Goal: Find contact information: Find contact information

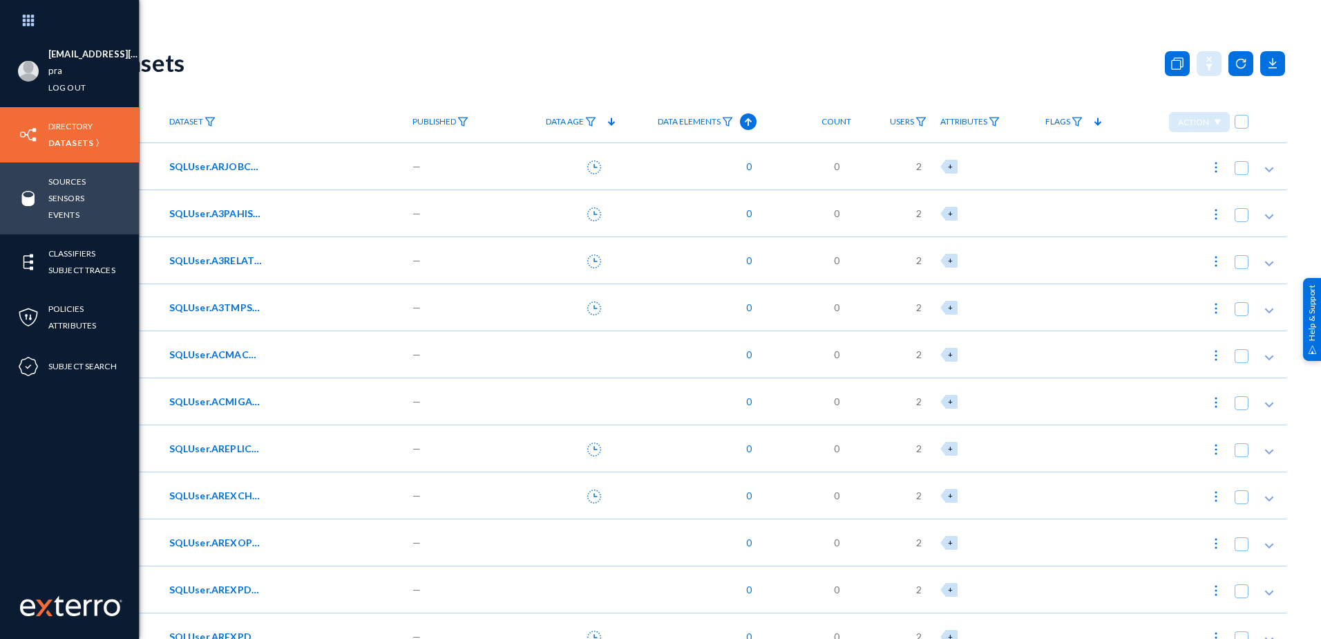
drag, startPoint x: 66, startPoint y: 182, endPoint x: 95, endPoint y: 205, distance: 37.3
click at [66, 182] on link "Sources" at bounding box center [66, 181] width 37 height 16
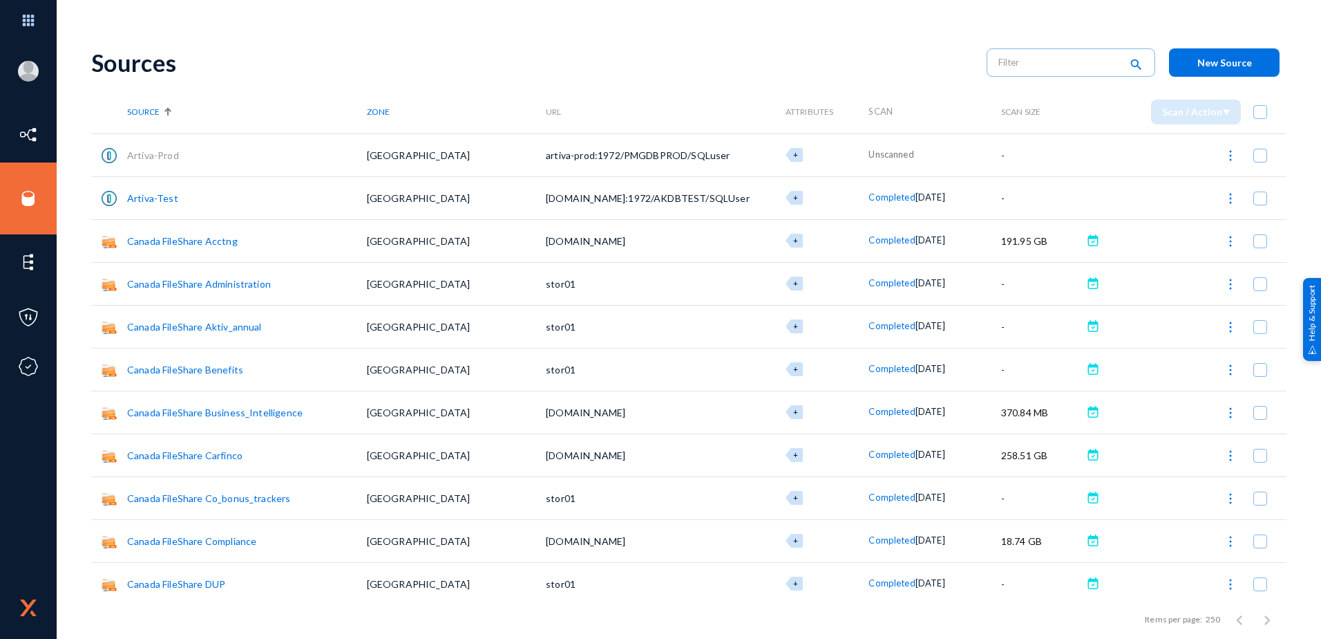
click at [158, 243] on link "Canada FileShare Acctng" at bounding box center [182, 241] width 111 height 12
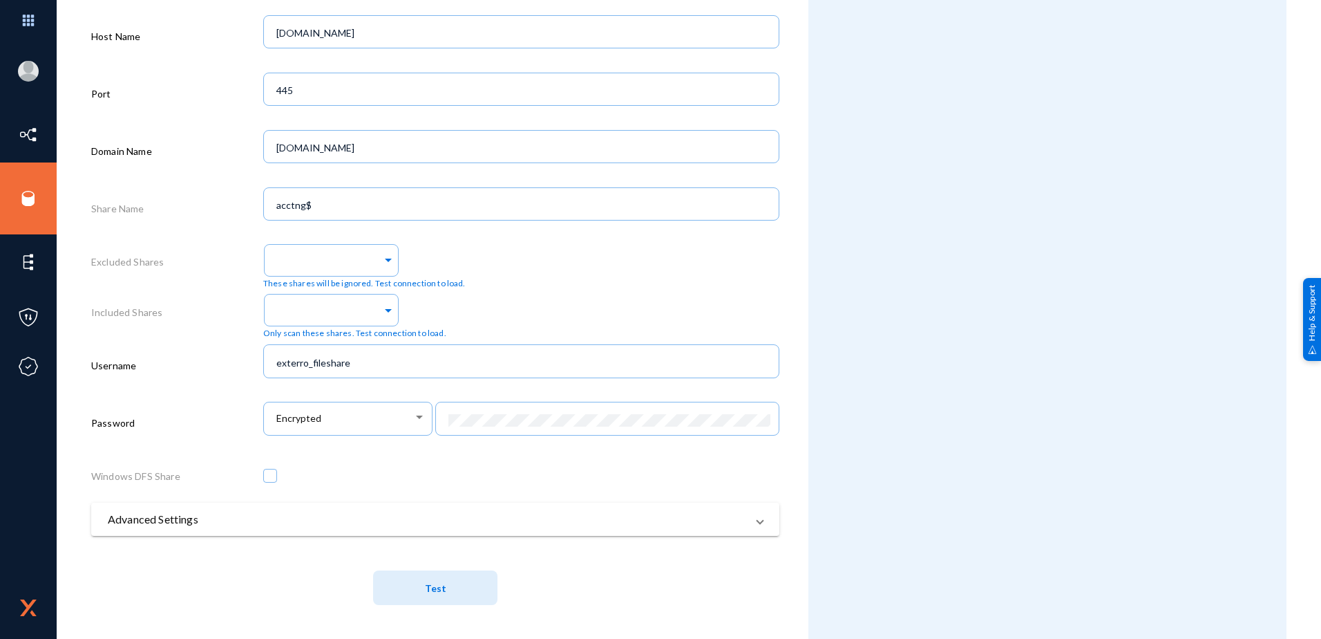
scroll to position [482, 0]
click at [458, 588] on button "Test" at bounding box center [435, 586] width 124 height 35
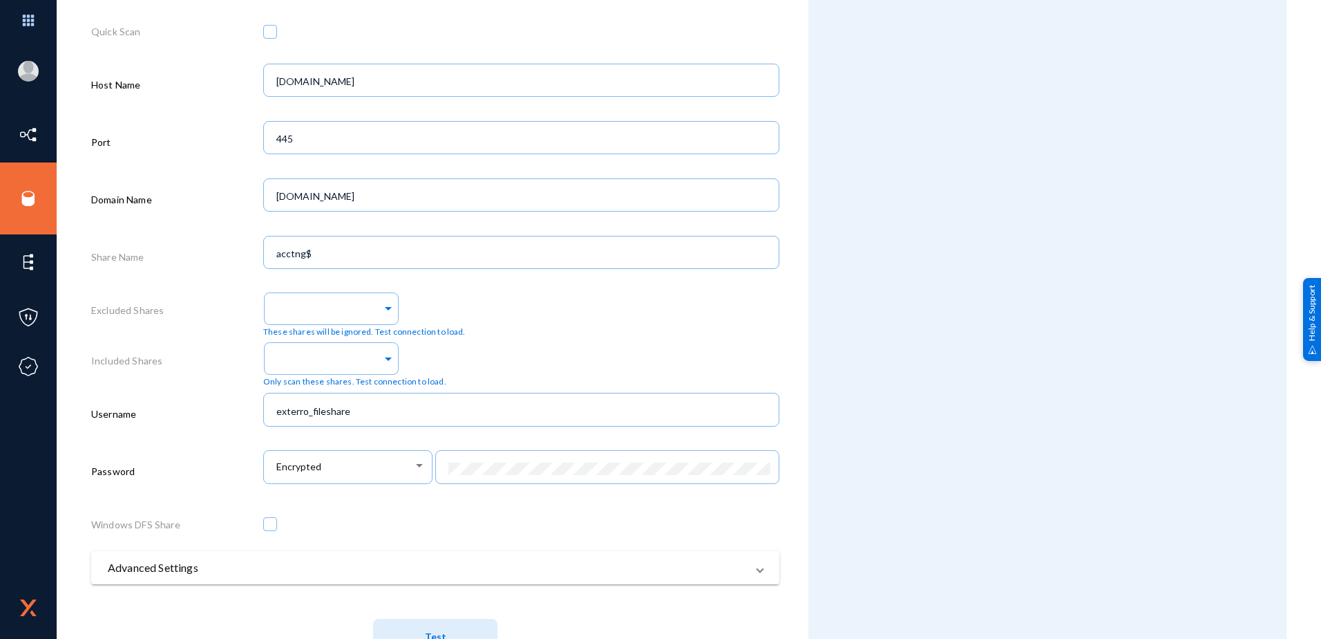
scroll to position [482, 0]
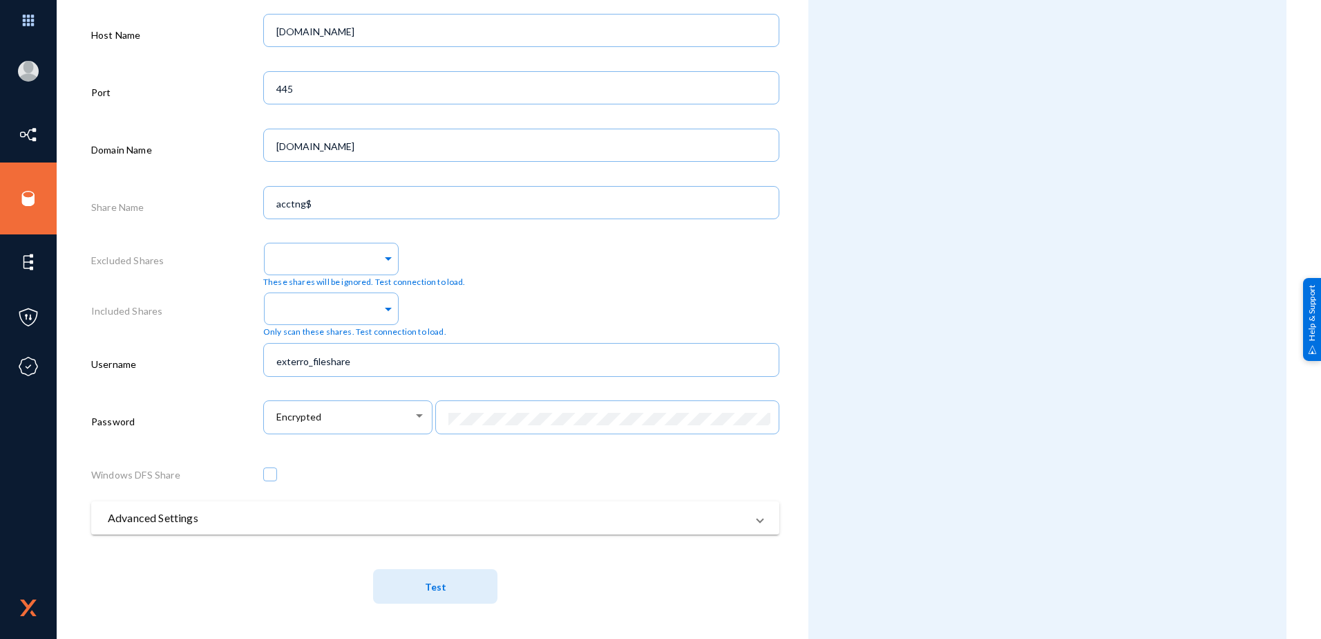
click at [442, 587] on span "Test" at bounding box center [435, 587] width 21 height 12
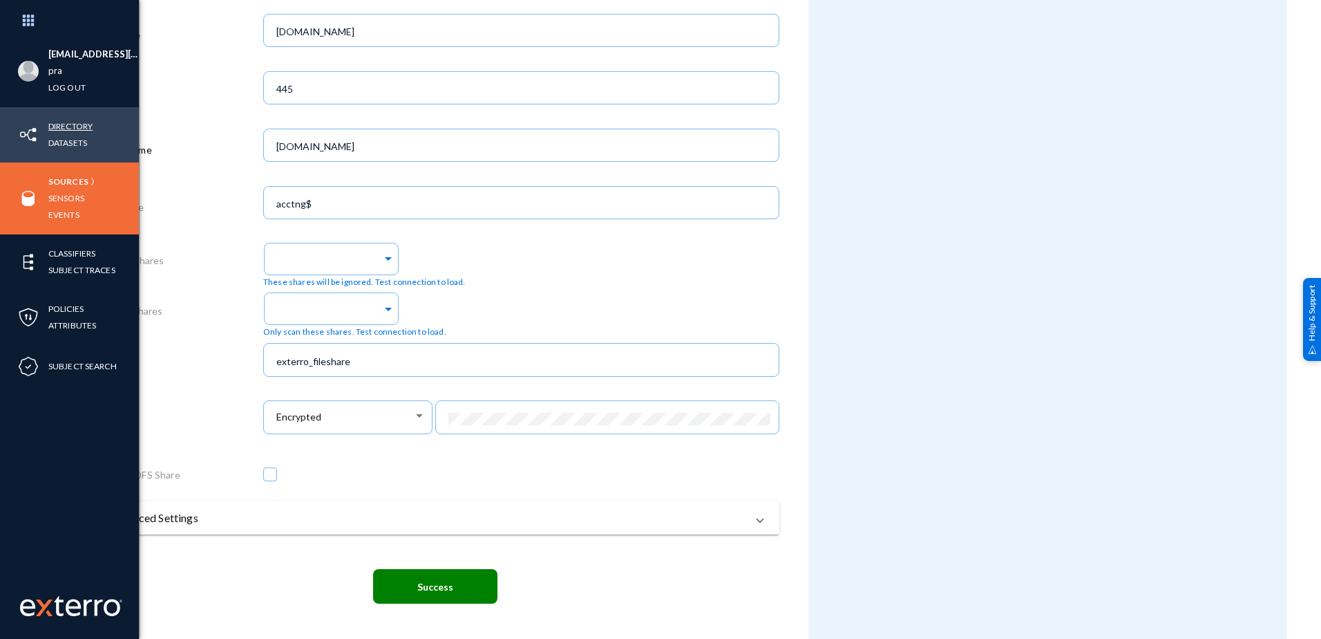
click at [65, 121] on link "Directory" at bounding box center [70, 126] width 44 height 16
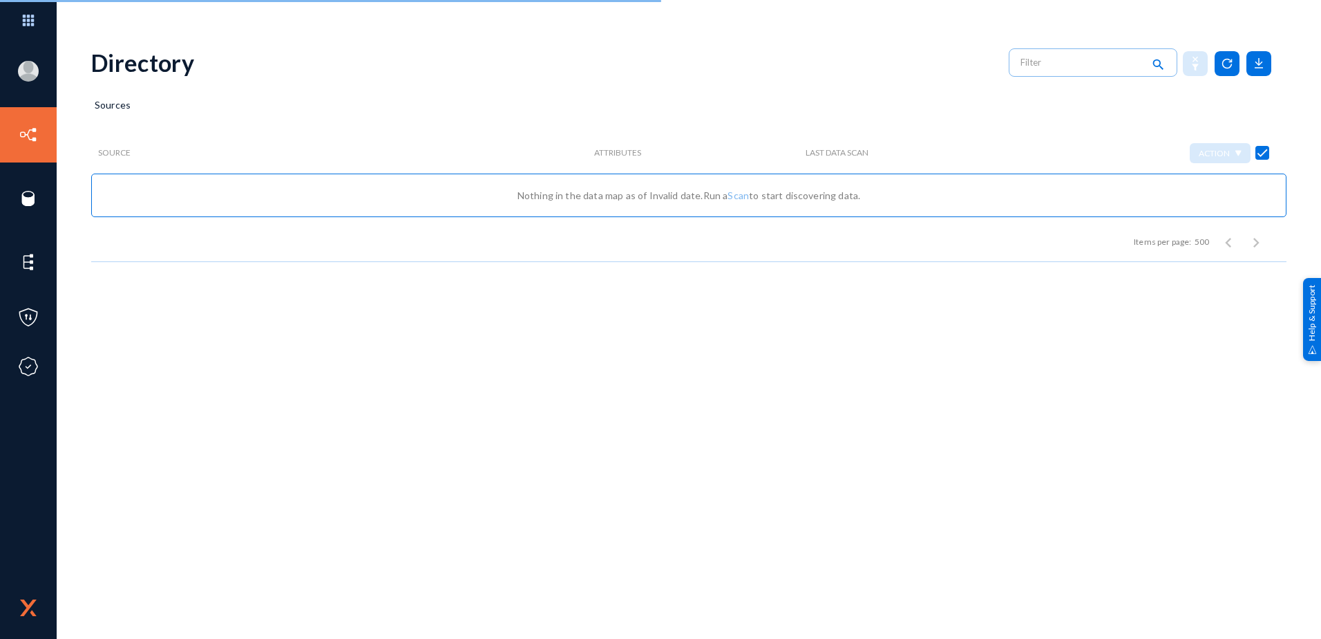
checkbox input "false"
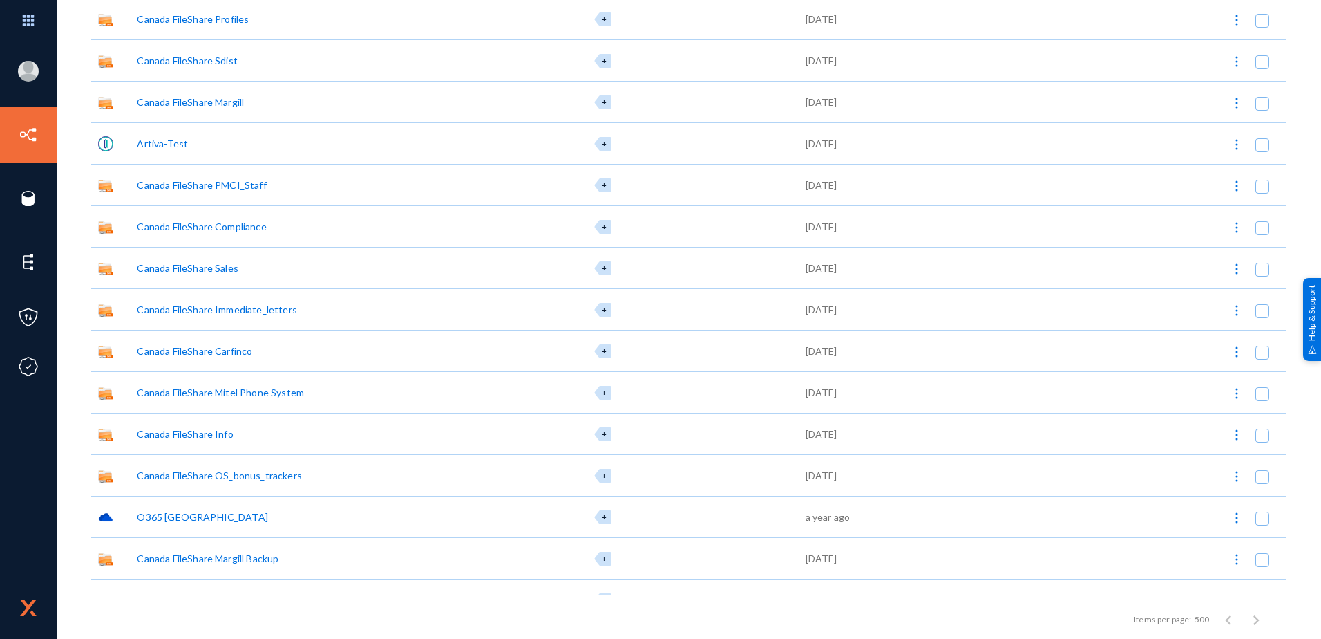
scroll to position [276, 0]
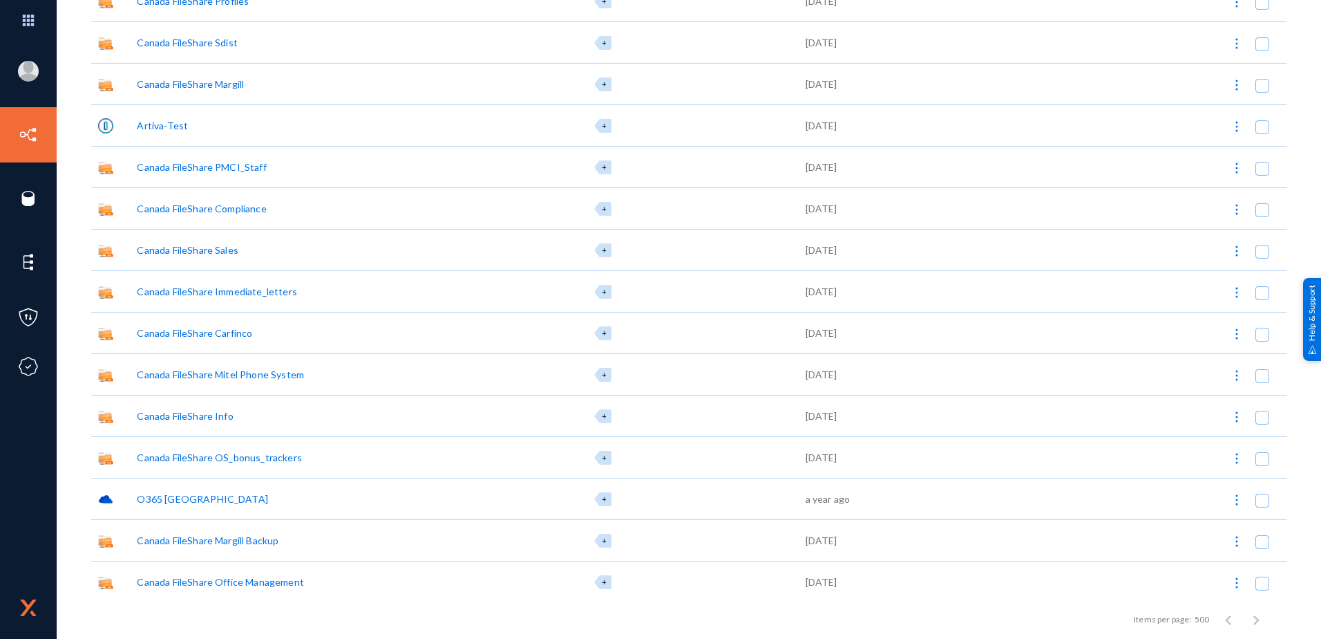
click at [187, 336] on div "Canada FileShare Carfinco" at bounding box center [194, 333] width 115 height 15
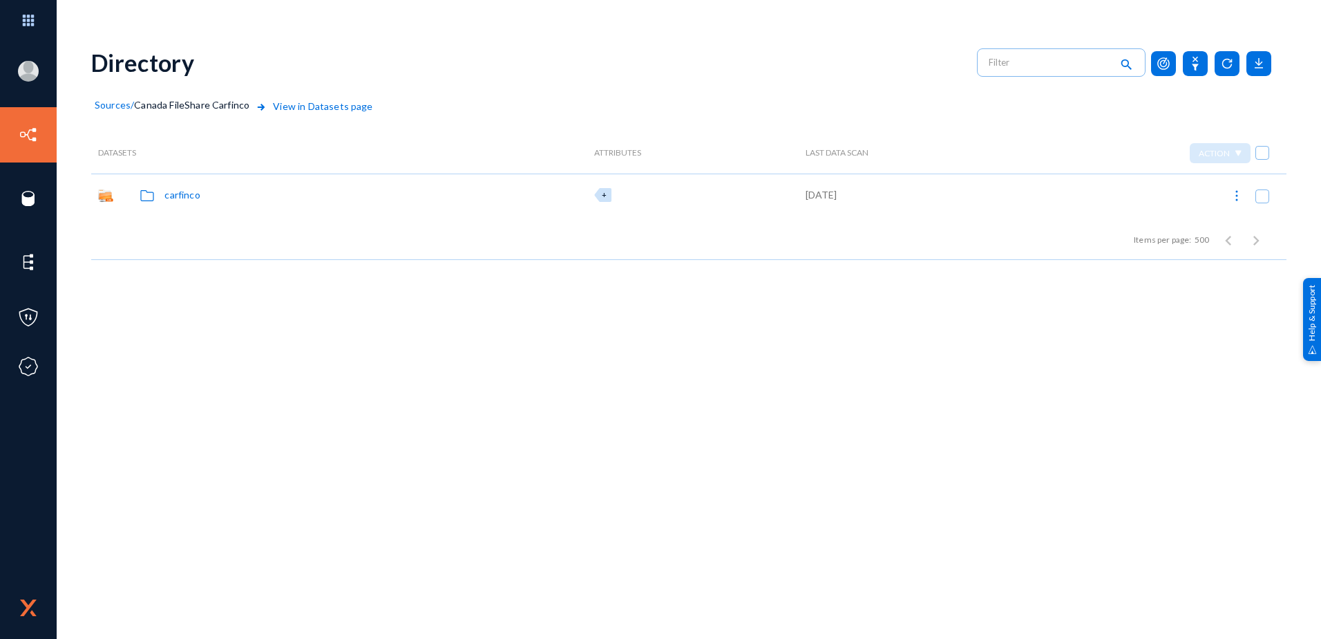
click at [185, 196] on div "carfinco" at bounding box center [181, 194] width 35 height 15
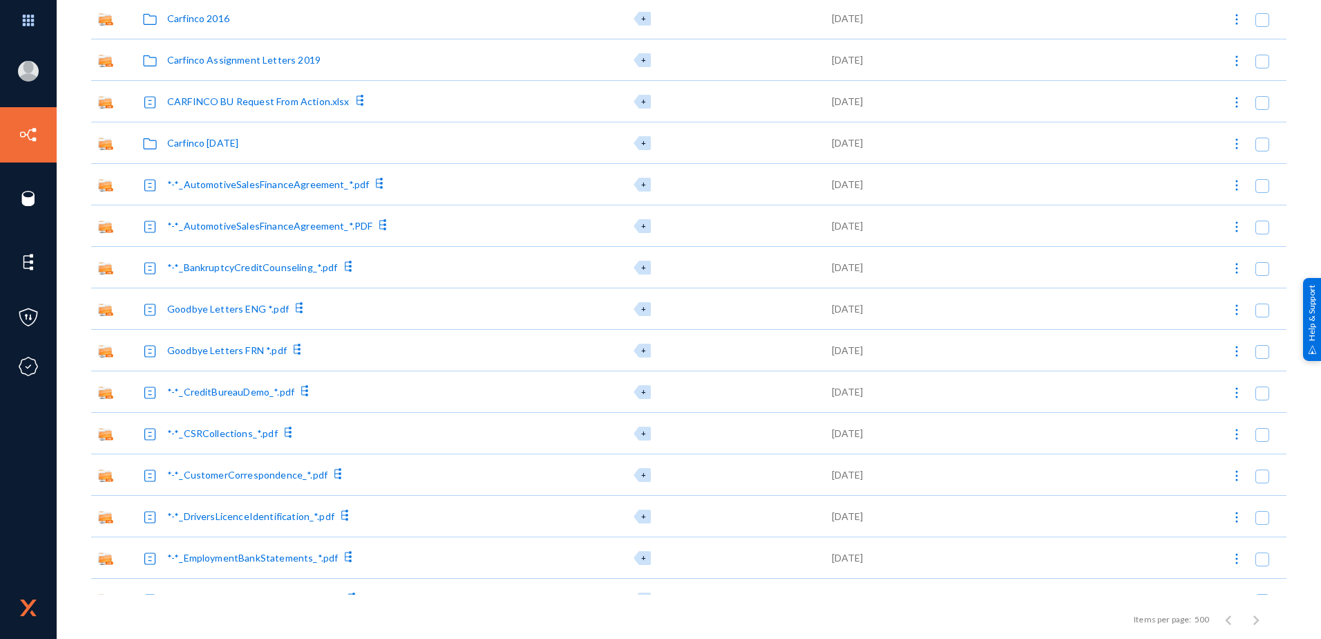
scroll to position [346, 0]
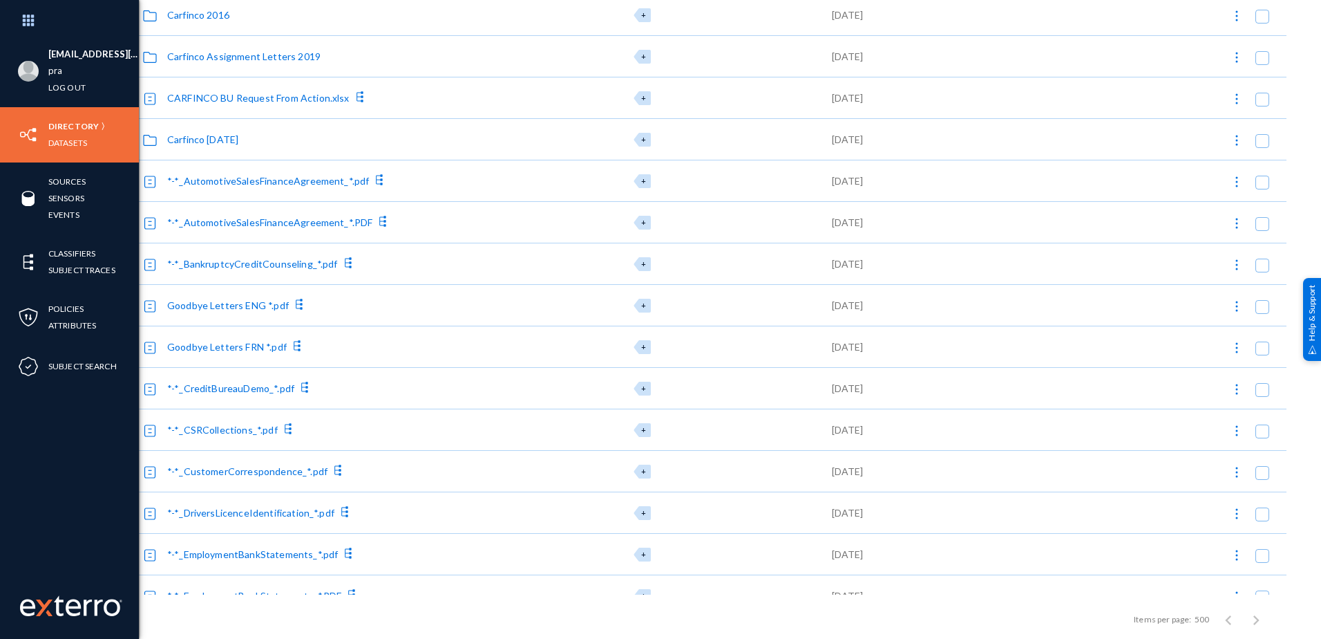
click at [77, 51] on li "[EMAIL_ADDRESS][DOMAIN_NAME]" at bounding box center [93, 54] width 91 height 17
